Goal: Task Accomplishment & Management: Use online tool/utility

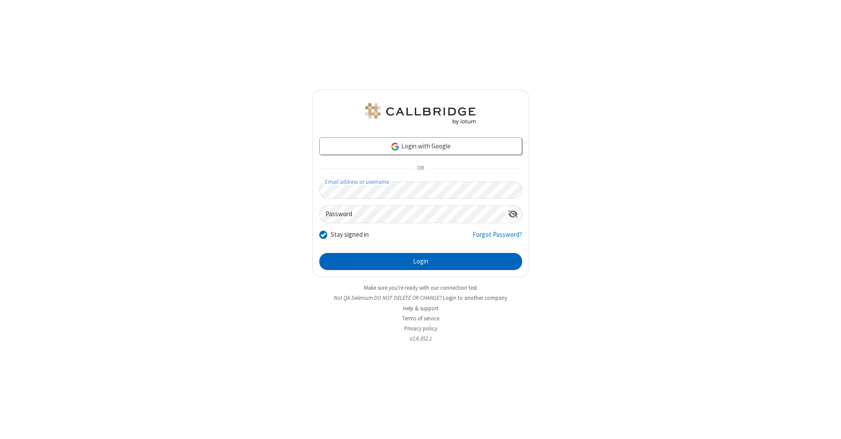
click at [420, 262] on button "Login" at bounding box center [420, 262] width 203 height 18
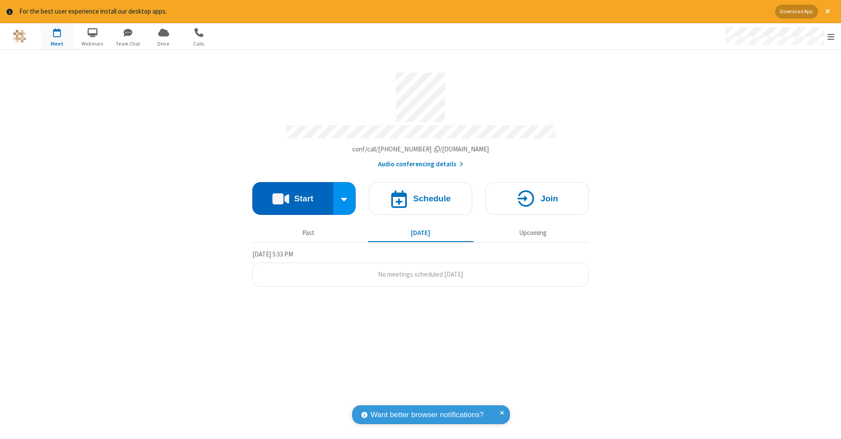
click at [292, 194] on button "Start" at bounding box center [292, 198] width 81 height 33
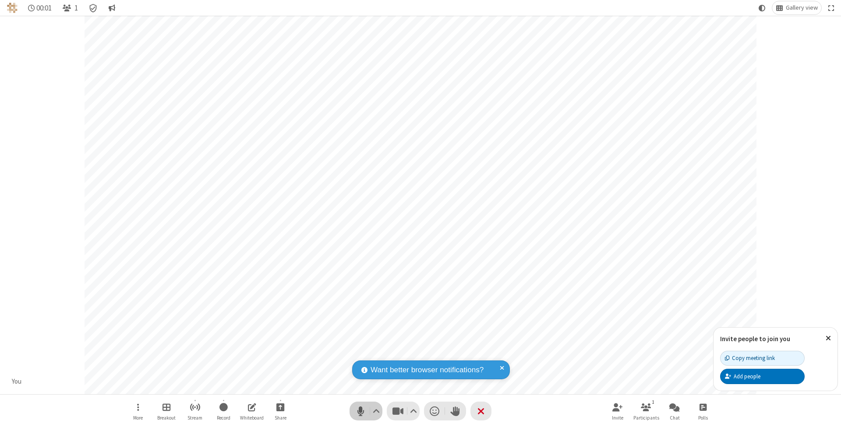
click at [360, 411] on span "Mute (⌘+Shift+A)" at bounding box center [360, 410] width 13 height 13
click at [360, 411] on span "Unmute (⌘+Shift+A)" at bounding box center [360, 410] width 13 height 13
